Goal: Information Seeking & Learning: Learn about a topic

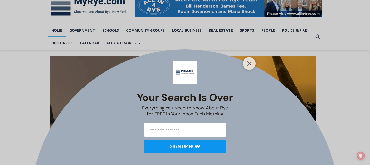
scroll to position [89, 0]
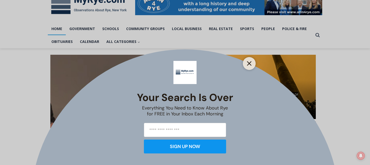
click at [249, 64] on icon "Close" at bounding box center [249, 63] width 5 height 5
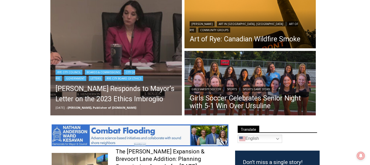
scroll to position [160, 0]
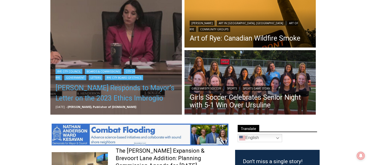
click at [127, 96] on link "[PERSON_NAME] Responds to Mayor’s Letter on the 2023 Ethics Imbroglio" at bounding box center [116, 93] width 121 height 21
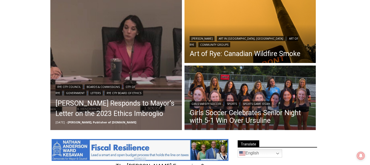
scroll to position [151, 0]
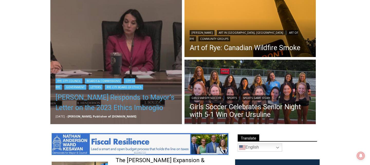
click at [140, 100] on link "[PERSON_NAME] Responds to Mayor’s Letter on the 2023 Ethics Imbroglio" at bounding box center [116, 102] width 121 height 21
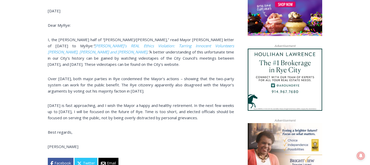
scroll to position [379, 0]
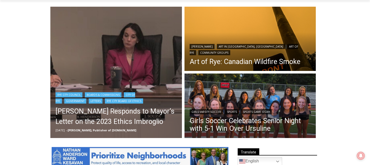
scroll to position [153, 0]
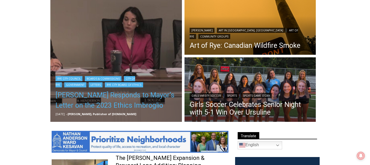
click at [92, 98] on link "[PERSON_NAME] Responds to Mayor’s Letter on the 2023 Ethics Imbroglio" at bounding box center [116, 100] width 121 height 21
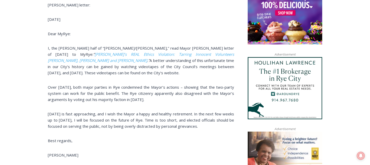
scroll to position [369, 0]
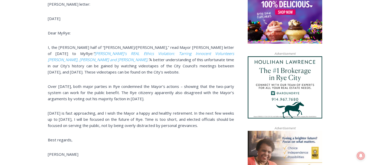
click at [103, 158] on div "(PHOTO: Councilmembers [PERSON_NAME], [PERSON_NAME] and Mayor [PERSON_NAME] dur…" at bounding box center [141, 17] width 186 height 319
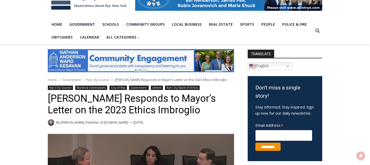
scroll to position [0, 0]
